Goal: Information Seeking & Learning: Learn about a topic

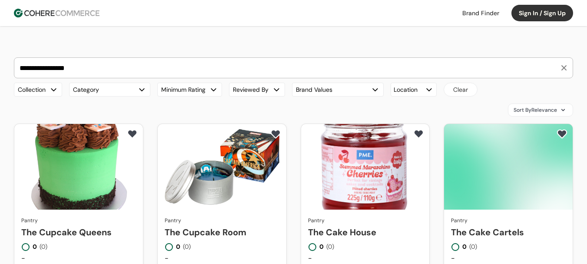
click at [487, 10] on link at bounding box center [480, 13] width 47 height 13
click at [189, 58] on input "**********" at bounding box center [288, 68] width 541 height 20
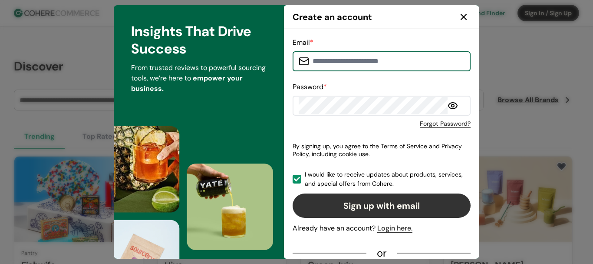
type input "**********"
click at [460, 15] on icon at bounding box center [464, 17] width 10 height 10
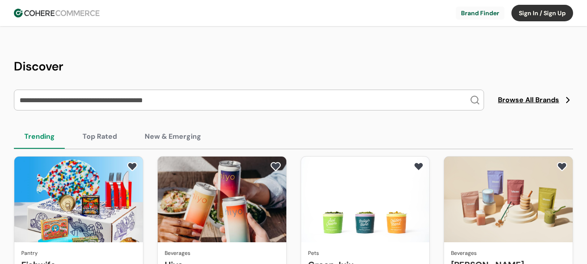
click at [111, 90] on input "search" at bounding box center [244, 100] width 452 height 20
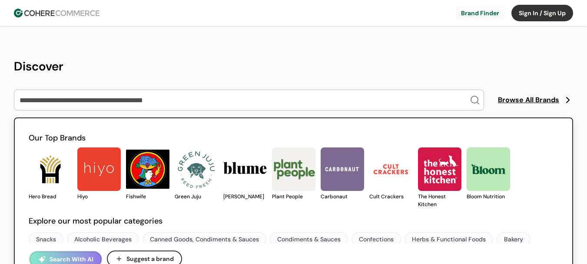
paste input "*********"
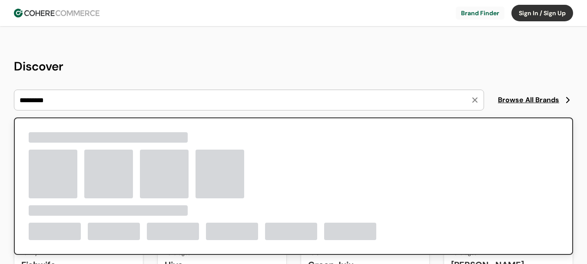
type input "*********"
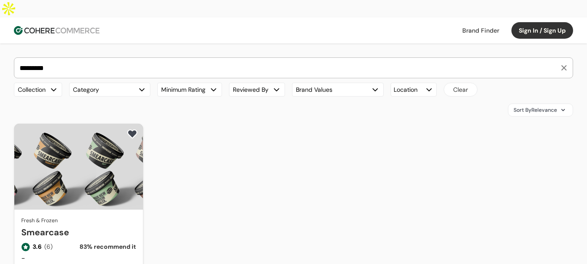
click at [102, 225] on link "Smearcase" at bounding box center [78, 231] width 115 height 13
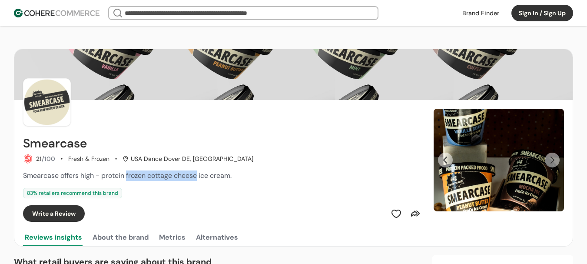
drag, startPoint x: 126, startPoint y: 176, endPoint x: 198, endPoint y: 176, distance: 71.7
click at [198, 176] on span "Smearcase offers high - protein frozen cottage cheese ice cream." at bounding box center [127, 175] width 209 height 9
copy span "frozen cottage cheese"
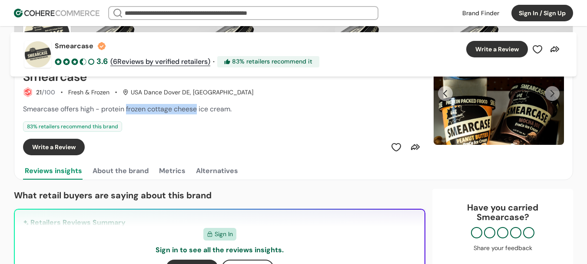
scroll to position [87, 0]
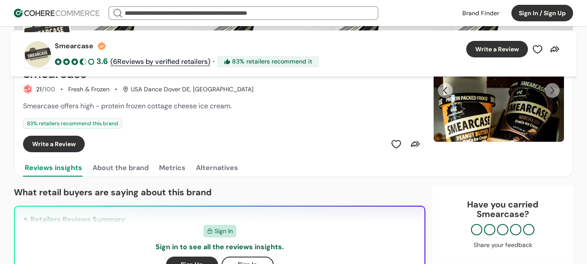
click at [230, 101] on span "Smearcase offers high - protein frozen cottage cheese ice cream." at bounding box center [127, 105] width 209 height 9
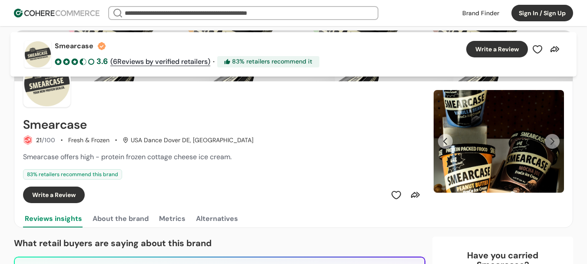
scroll to position [0, 0]
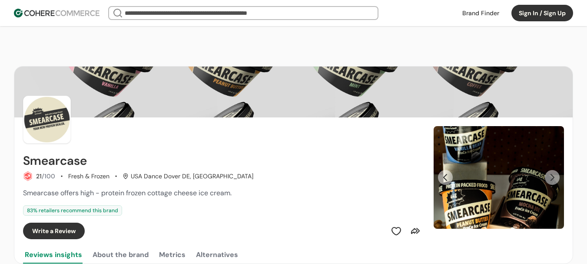
click at [551, 170] on button "Next Slide" at bounding box center [552, 177] width 15 height 15
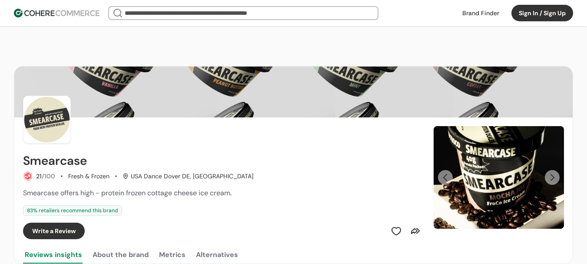
click at [552, 170] on button "Next Slide" at bounding box center [552, 177] width 15 height 15
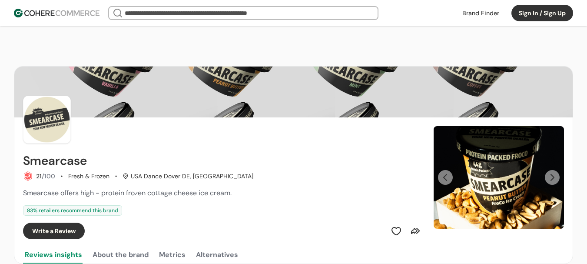
click at [552, 170] on button "Next Slide" at bounding box center [552, 177] width 15 height 15
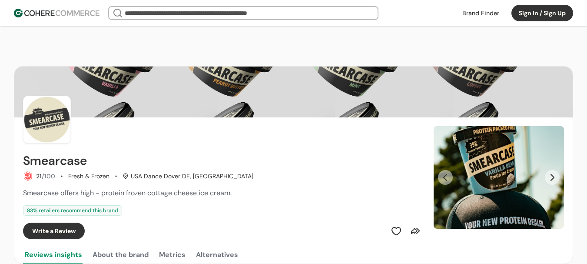
click at [552, 170] on button "Next Slide" at bounding box center [552, 177] width 15 height 15
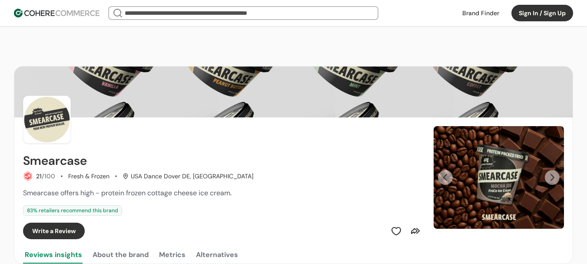
click at [552, 170] on button "Next Slide" at bounding box center [552, 177] width 15 height 15
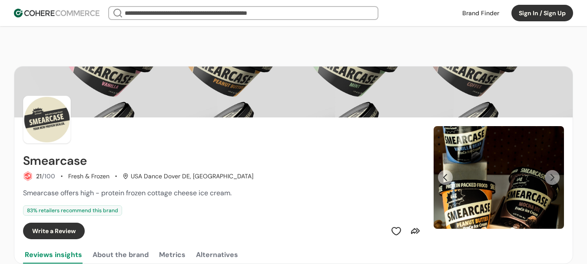
click at [485, 11] on link at bounding box center [480, 13] width 47 height 13
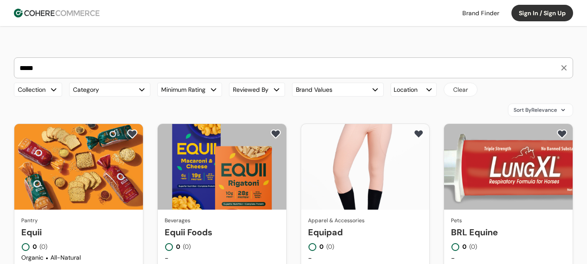
click at [91, 225] on link "Equii" at bounding box center [78, 231] width 115 height 13
